Goal: Task Accomplishment & Management: Use online tool/utility

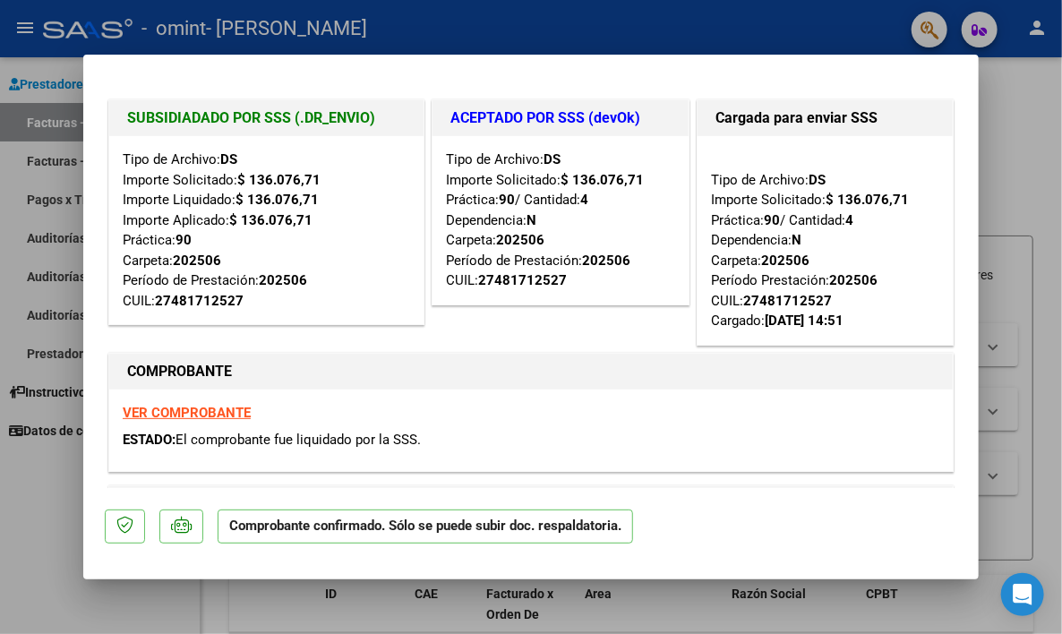
type input "$ 0,00"
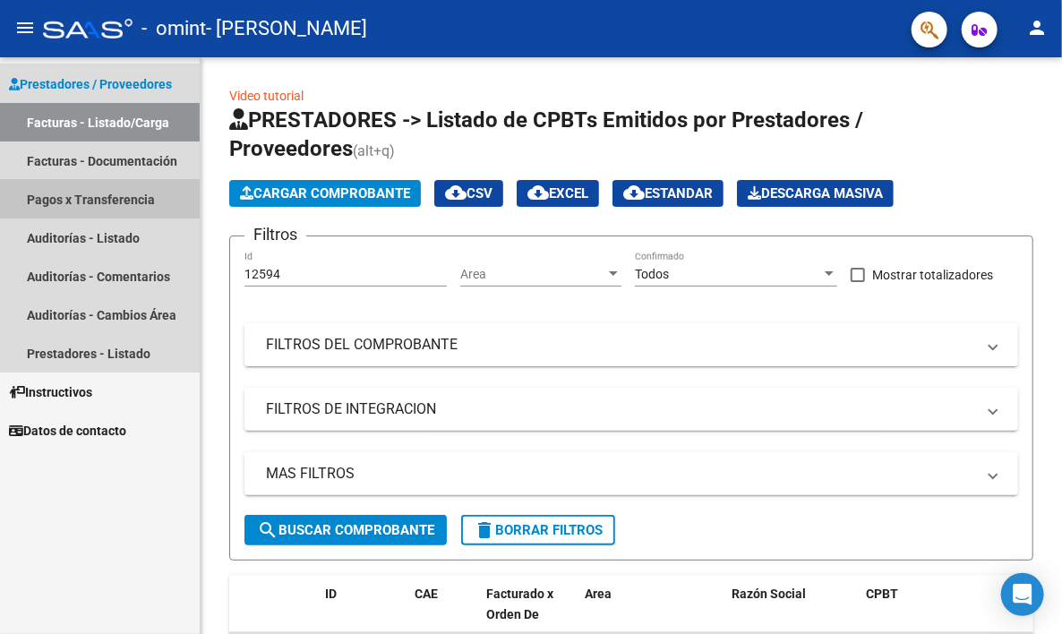
click at [76, 206] on link "Pagos x Transferencia" at bounding box center [100, 199] width 200 height 39
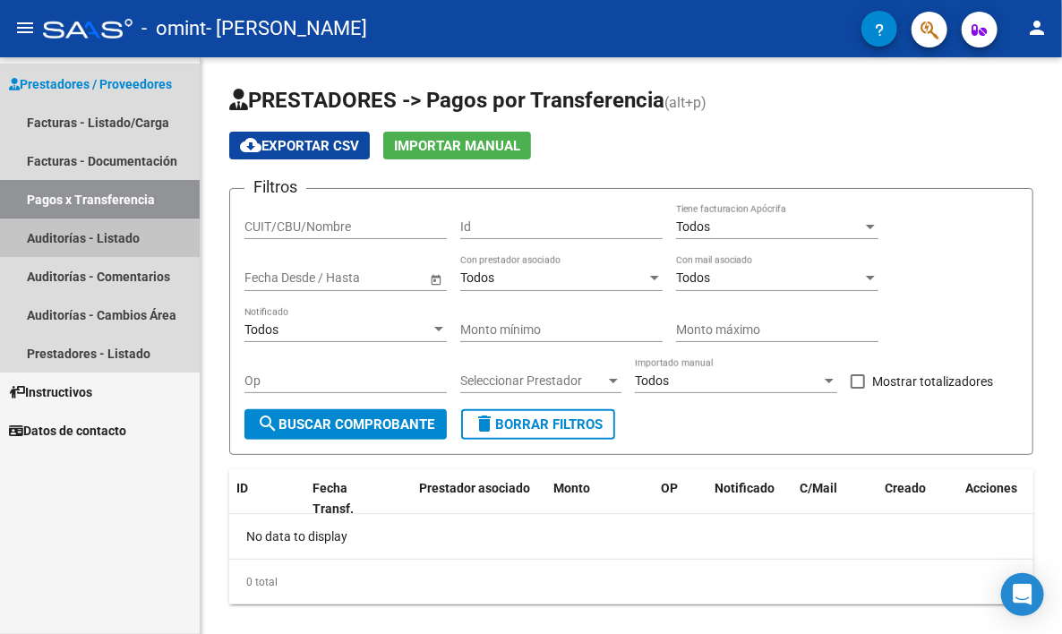
click at [86, 245] on link "Auditorías - Listado" at bounding box center [100, 238] width 200 height 39
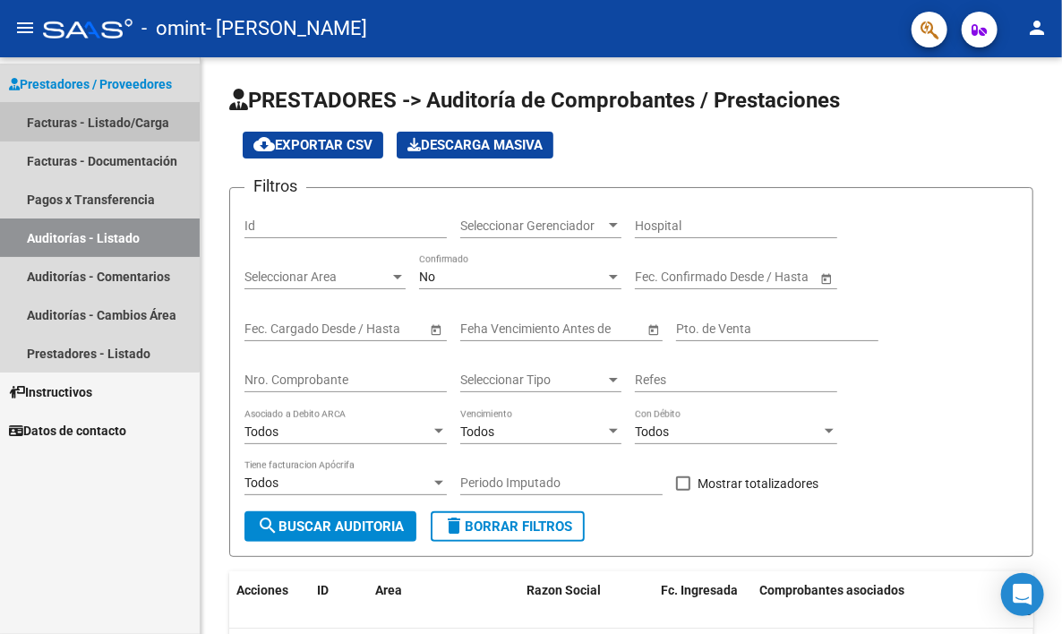
click at [97, 117] on link "Facturas - Listado/Carga" at bounding box center [100, 122] width 200 height 39
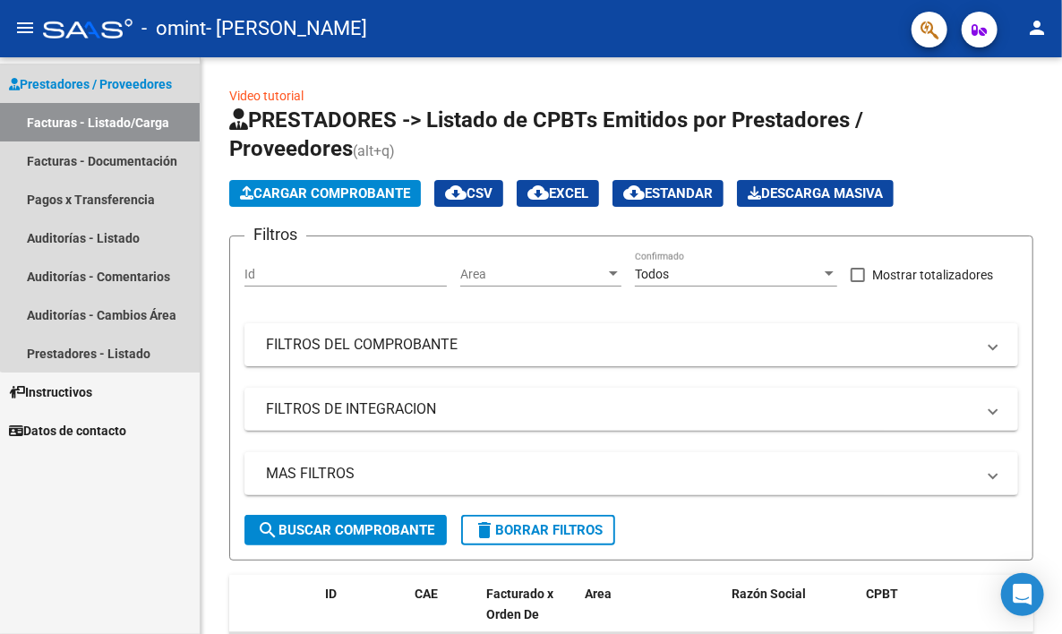
click at [115, 83] on span "Prestadores / Proveedores" at bounding box center [90, 84] width 163 height 20
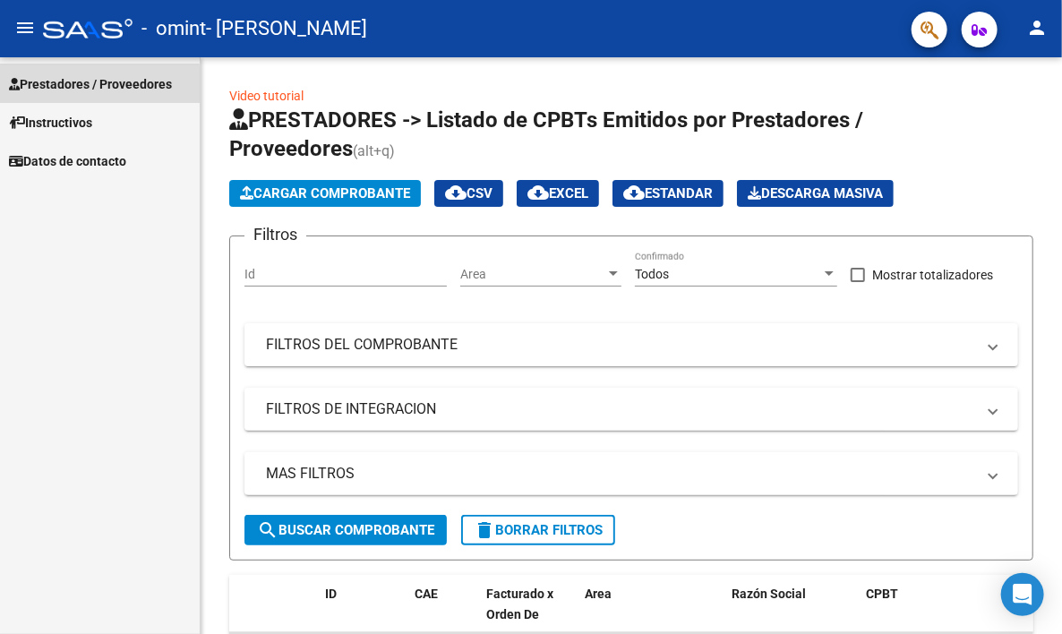
click at [90, 85] on span "Prestadores / Proveedores" at bounding box center [90, 84] width 163 height 20
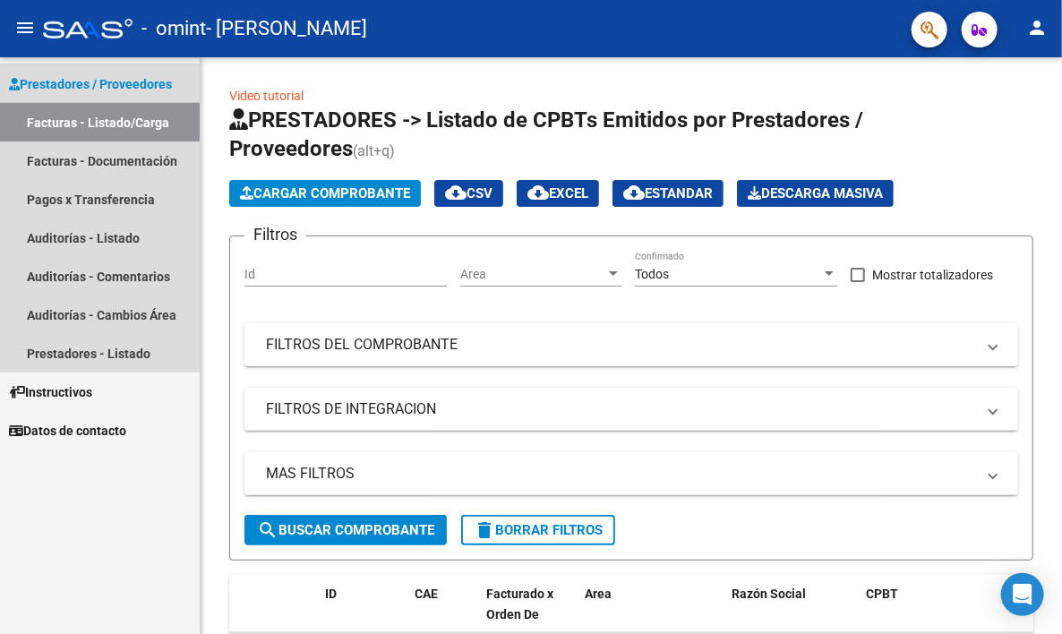
click at [93, 117] on link "Facturas - Listado/Carga" at bounding box center [100, 122] width 200 height 39
click at [99, 194] on link "Pagos x Transferencia" at bounding box center [100, 199] width 200 height 39
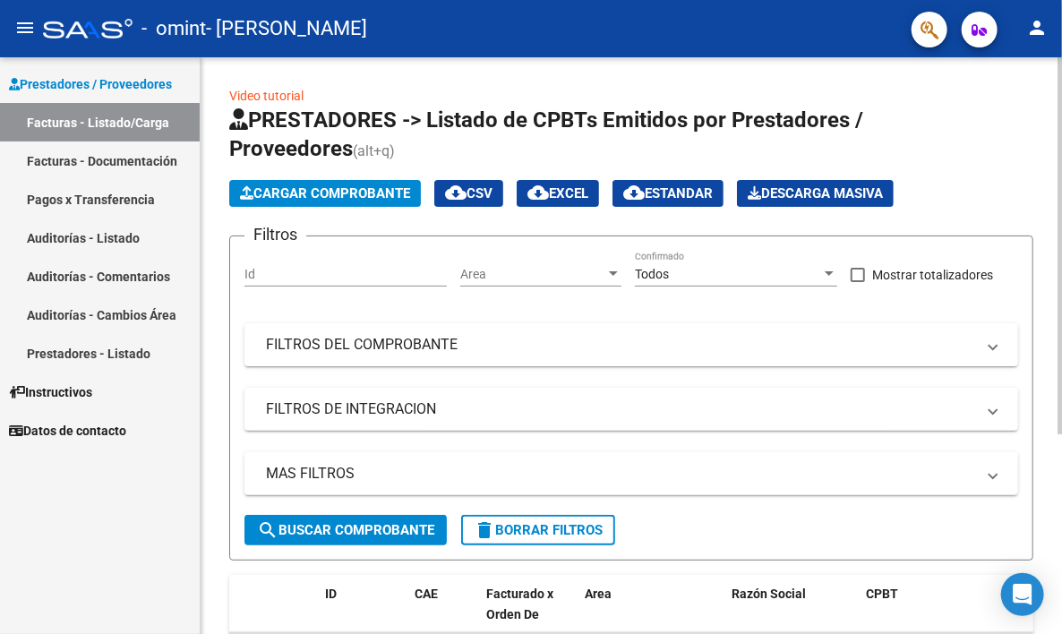
click at [460, 196] on mat-icon "cloud_download" at bounding box center [455, 192] width 21 height 21
click at [761, 195] on icon at bounding box center [754, 192] width 13 height 13
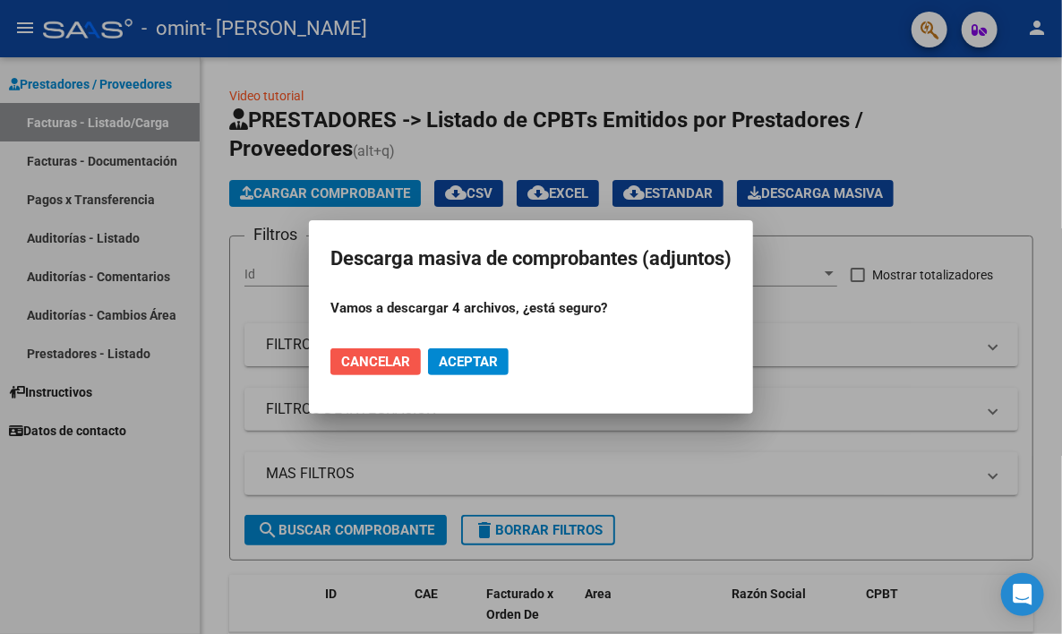
click at [373, 357] on span "Cancelar" at bounding box center [375, 362] width 69 height 16
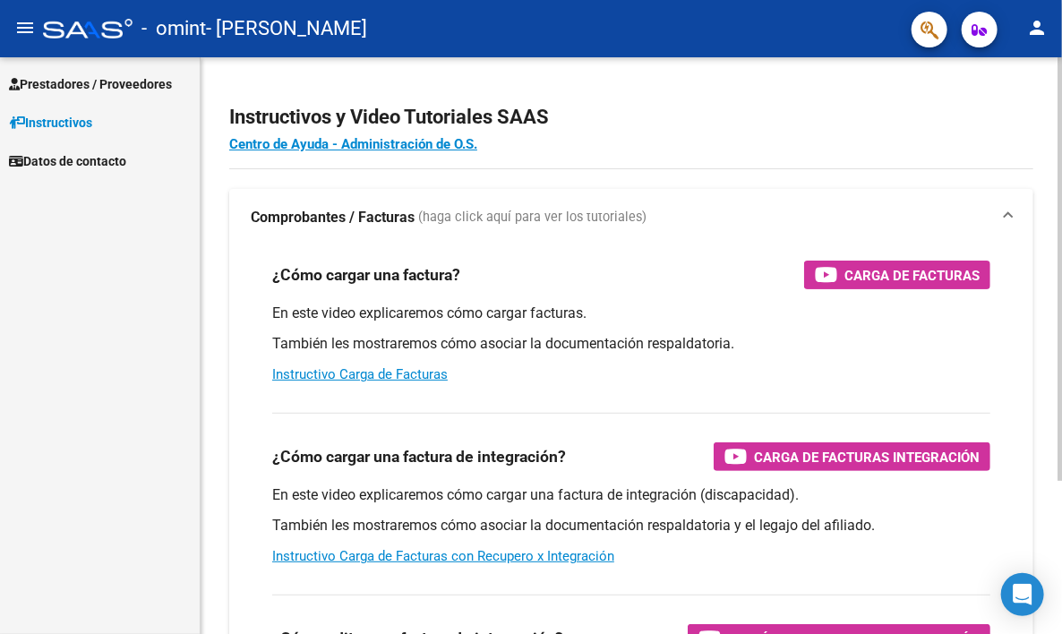
scroll to position [208, 0]
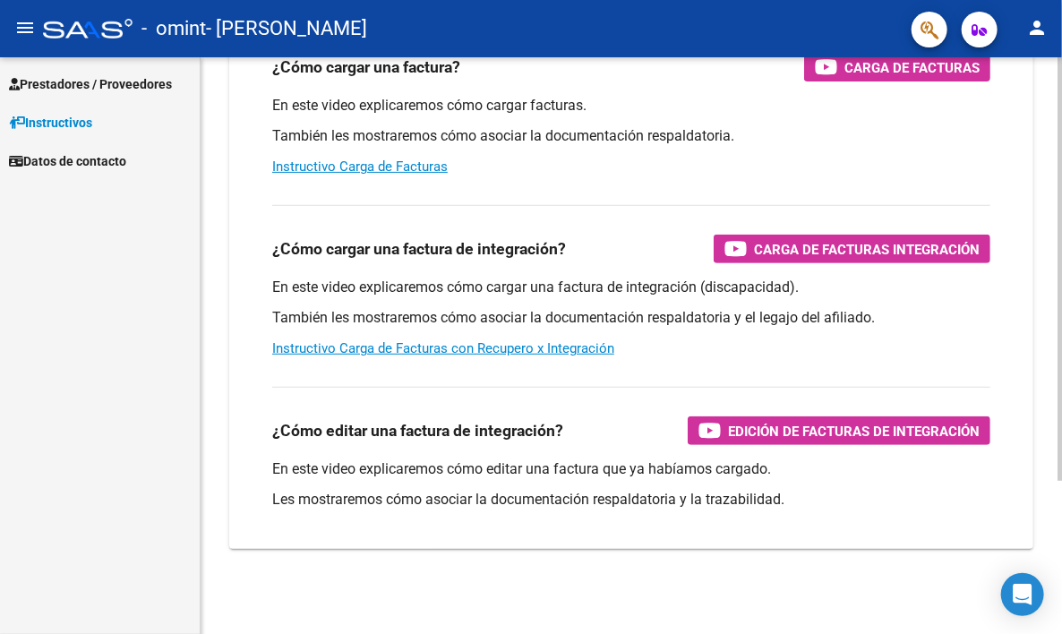
click at [1059, 626] on div at bounding box center [1060, 345] width 4 height 577
click at [1059, 626] on div at bounding box center [1060, 422] width 4 height 424
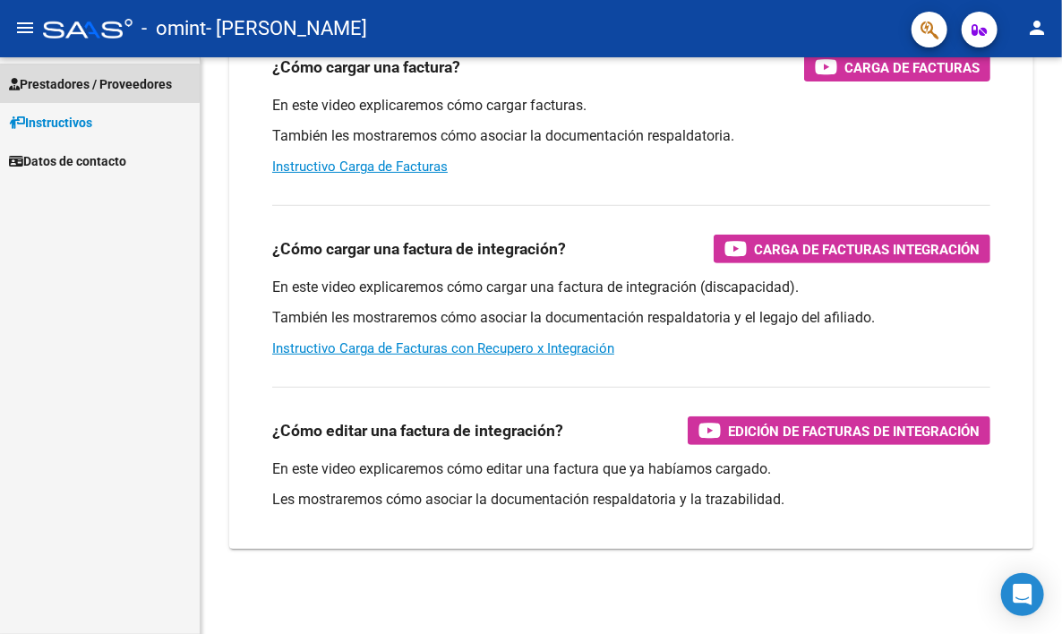
click at [97, 83] on span "Prestadores / Proveedores" at bounding box center [90, 84] width 163 height 20
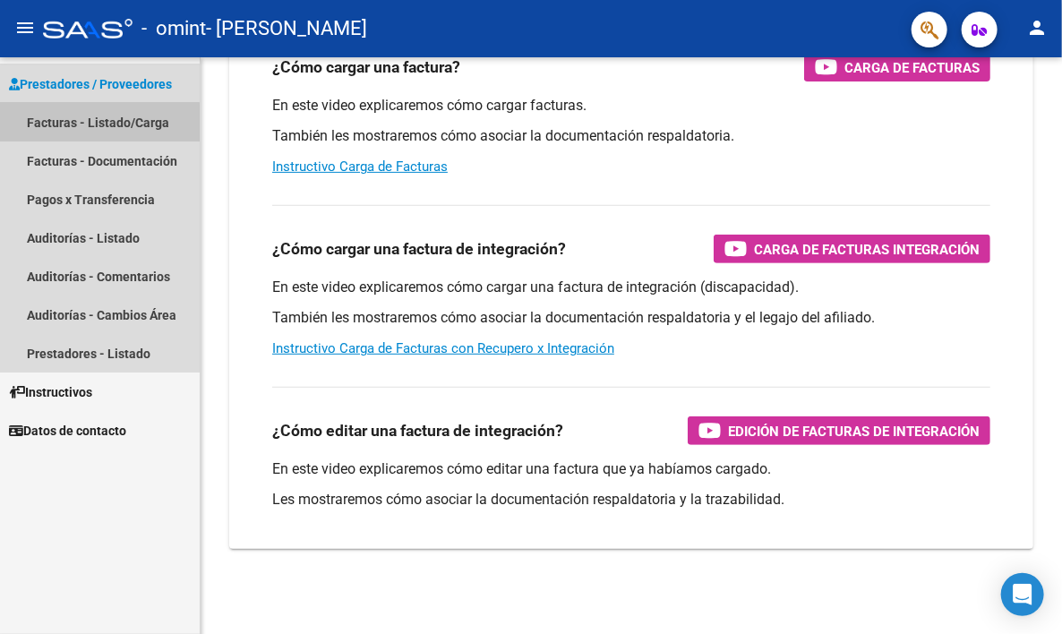
click at [54, 124] on link "Facturas - Listado/Carga" at bounding box center [100, 122] width 200 height 39
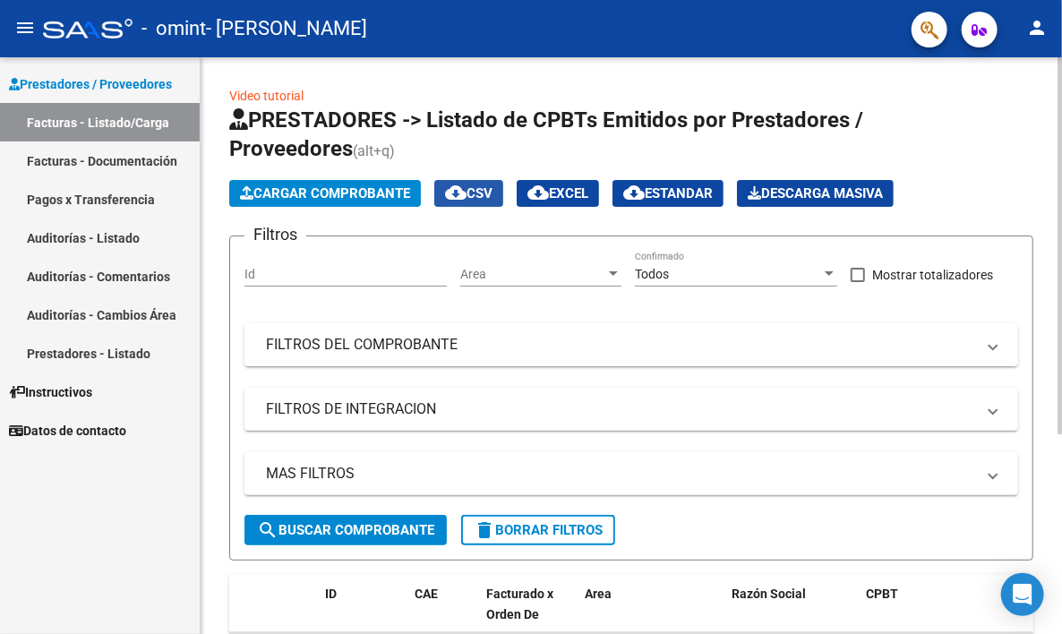
click at [460, 192] on mat-icon "cloud_download" at bounding box center [455, 192] width 21 height 21
click at [1038, 31] on mat-icon "person" at bounding box center [1036, 27] width 21 height 21
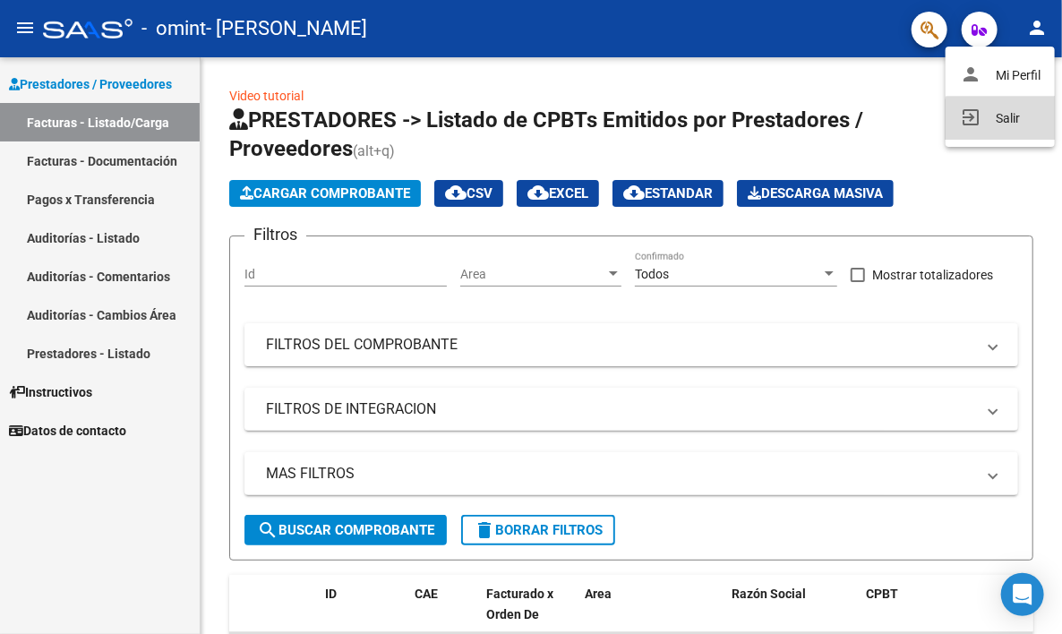
click at [1018, 124] on button "exit_to_app Salir" at bounding box center [1000, 118] width 109 height 43
